Goal: Task Accomplishment & Management: Use online tool/utility

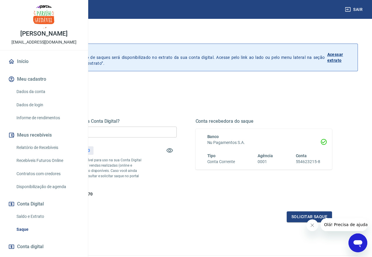
click at [167, 132] on input "R$ 0,00" at bounding box center [108, 131] width 137 height 11
type input "R$ 413,70"
drag, startPoint x: 310, startPoint y: 222, endPoint x: 307, endPoint y: 224, distance: 3.8
click at [309, 222] on button "Fechar mensagem da empresa" at bounding box center [312, 225] width 12 height 12
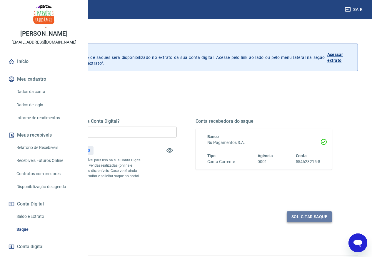
click at [298, 222] on button "Solicitar saque" at bounding box center [309, 216] width 45 height 11
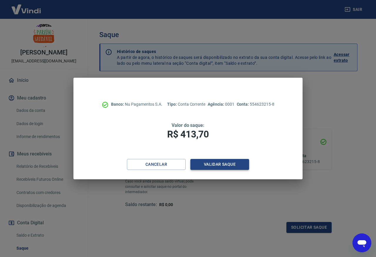
click at [208, 162] on button "Validar saque" at bounding box center [220, 164] width 59 height 11
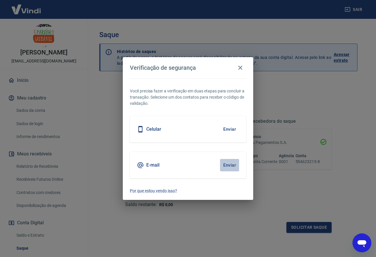
click at [226, 165] on button "Enviar" at bounding box center [229, 165] width 19 height 12
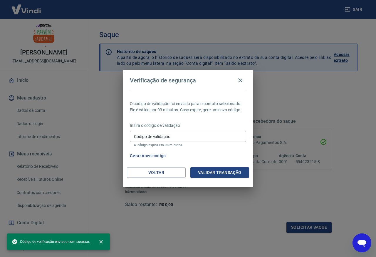
click at [170, 138] on div "Código de validação Código de validação O código expira em 03 minutos." at bounding box center [188, 139] width 116 height 16
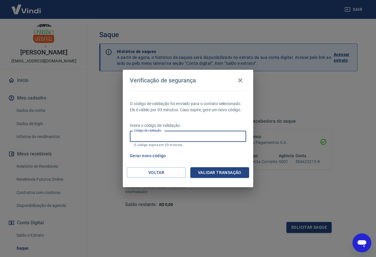
click at [148, 153] on button "Gerar novo código" at bounding box center [148, 155] width 41 height 11
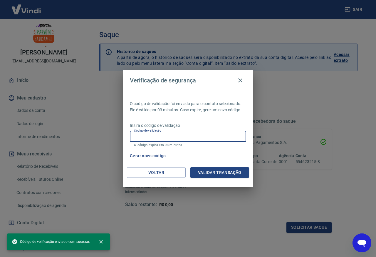
click at [163, 134] on input "Código de validação" at bounding box center [188, 136] width 116 height 11
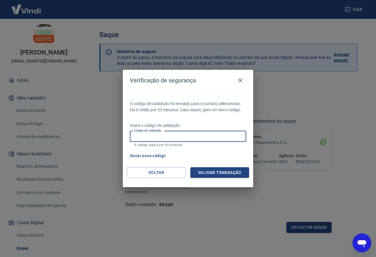
paste input "218400"
type input "218400"
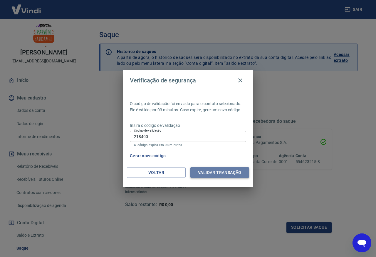
click at [212, 175] on button "Validar transação" at bounding box center [220, 172] width 59 height 11
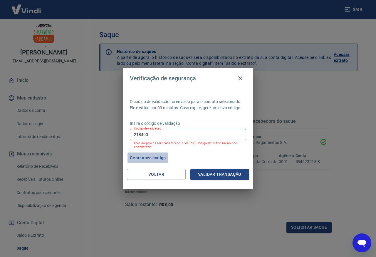
click at [149, 157] on button "Gerar novo código" at bounding box center [148, 157] width 41 height 11
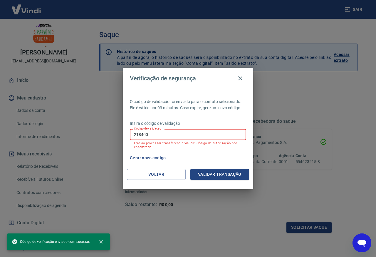
drag, startPoint x: 156, startPoint y: 137, endPoint x: 45, endPoint y: 106, distance: 114.5
click at [43, 112] on div "Verificação de segurança O código de validação foi enviado para o contato selec…" at bounding box center [188, 128] width 376 height 257
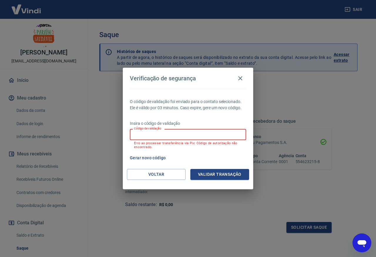
paste input "475930"
type input "475930"
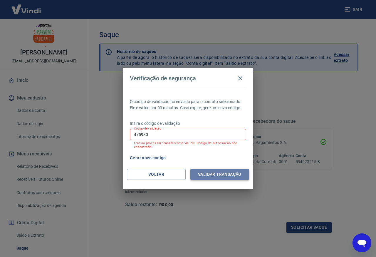
click at [221, 173] on button "Validar transação" at bounding box center [220, 174] width 59 height 11
